Goal: Information Seeking & Learning: Learn about a topic

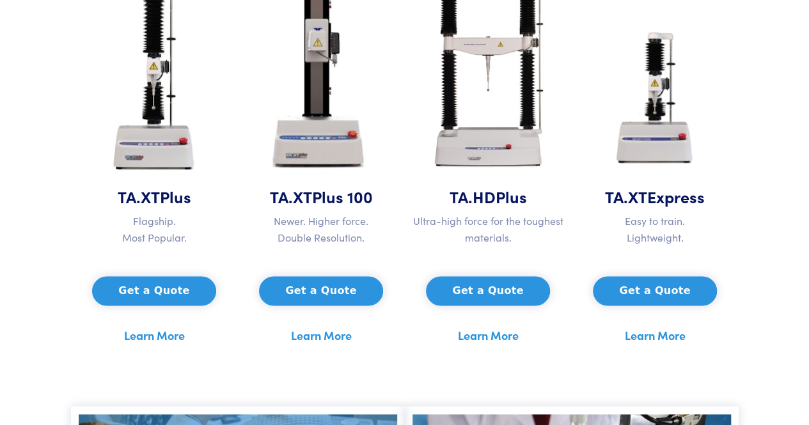
scroll to position [640, 0]
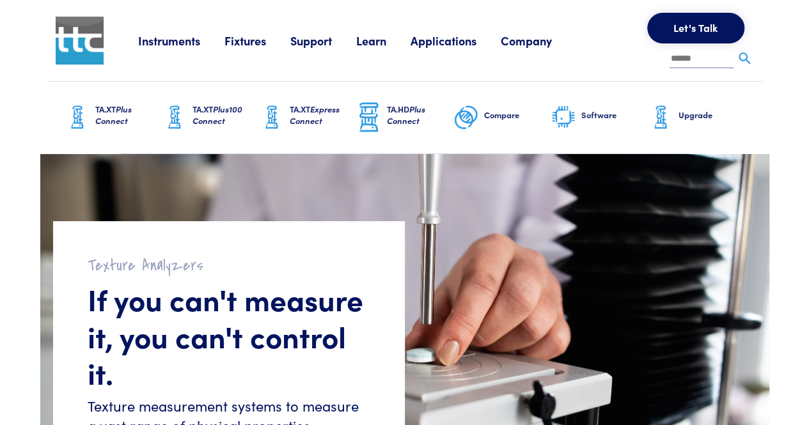
click at [457, 38] on link "Applications" at bounding box center [456, 41] width 90 height 16
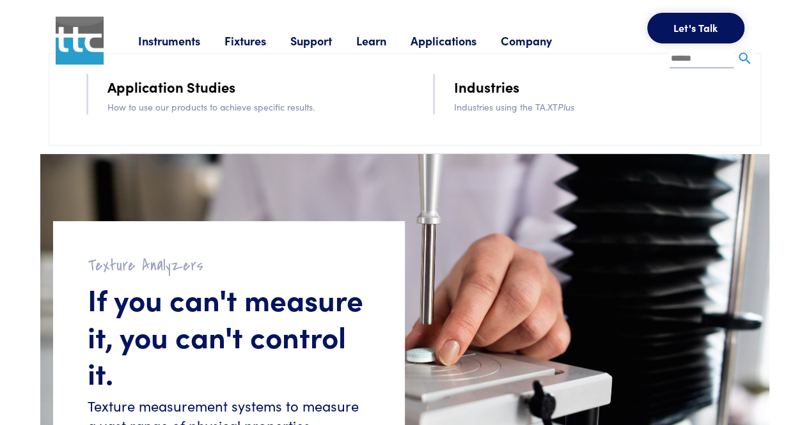
click at [502, 89] on link "Industries" at bounding box center [486, 86] width 65 height 22
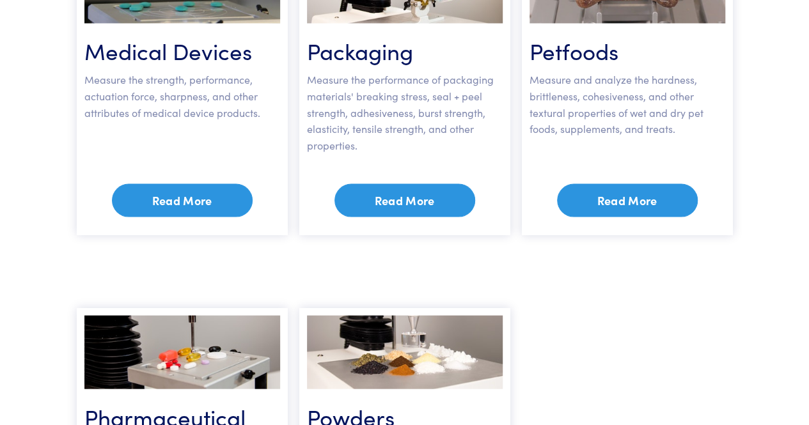
scroll to position [1151, 0]
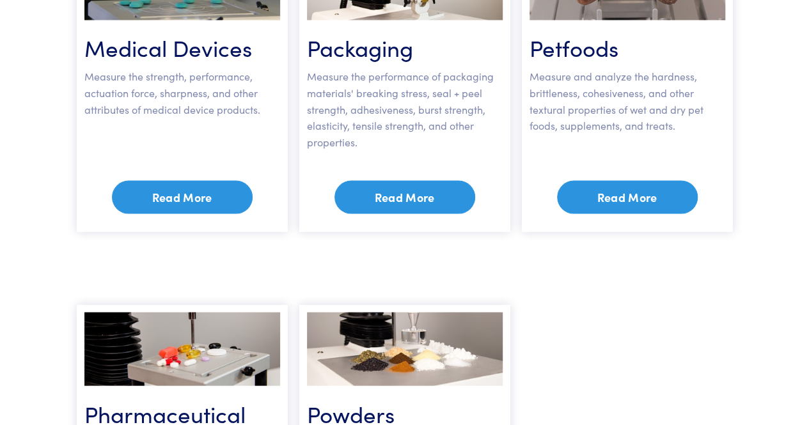
click at [202, 180] on link "Read More" at bounding box center [182, 196] width 141 height 33
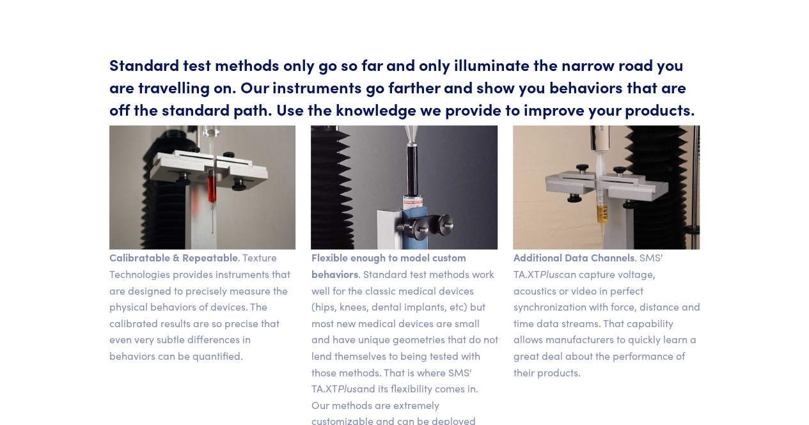
scroll to position [767, 0]
